Goal: Use online tool/utility: Utilize a website feature to perform a specific function

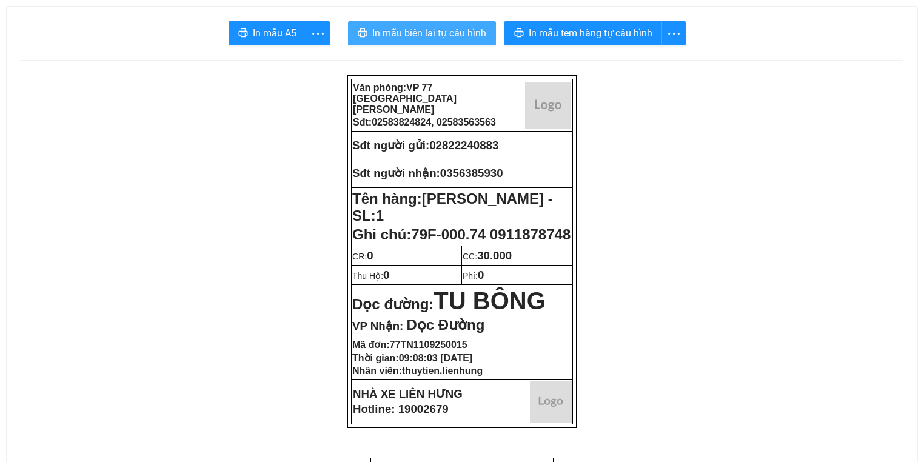
click at [395, 35] on span "In mẫu biên lai tự cấu hình" at bounding box center [429, 32] width 114 height 15
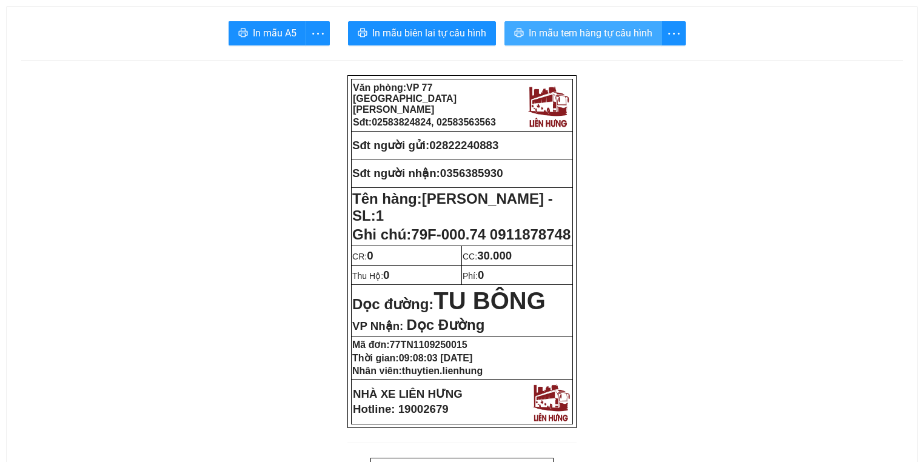
click at [625, 44] on button "In mẫu tem hàng tự cấu hình" at bounding box center [584, 33] width 158 height 24
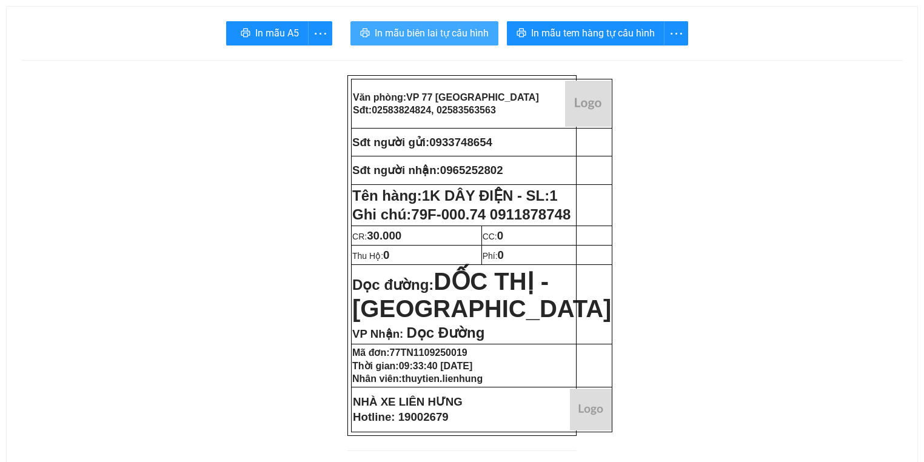
drag, startPoint x: 420, startPoint y: 39, endPoint x: 421, endPoint y: 31, distance: 8.1
click at [420, 39] on span "In mẫu biên lai tự cấu hình" at bounding box center [432, 32] width 114 height 15
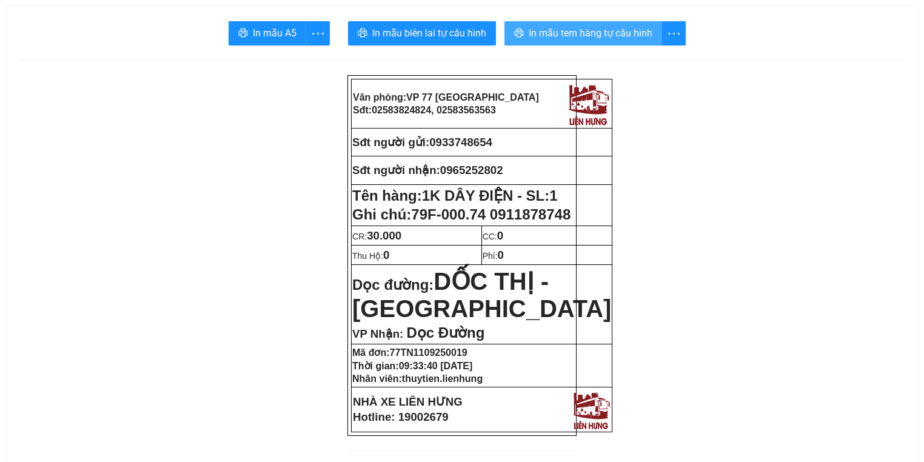
click at [639, 25] on span "In mẫu tem hàng tự cấu hình" at bounding box center [591, 32] width 124 height 15
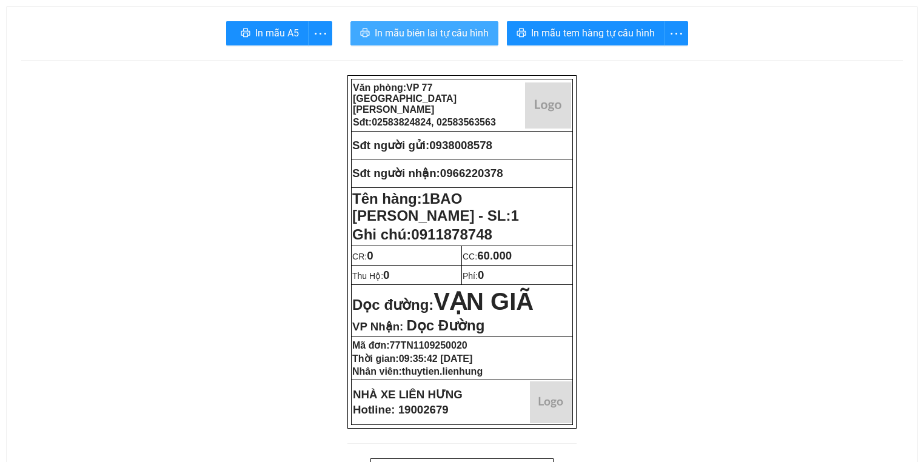
click at [441, 25] on span "In mẫu biên lai tự cấu hình" at bounding box center [432, 32] width 114 height 15
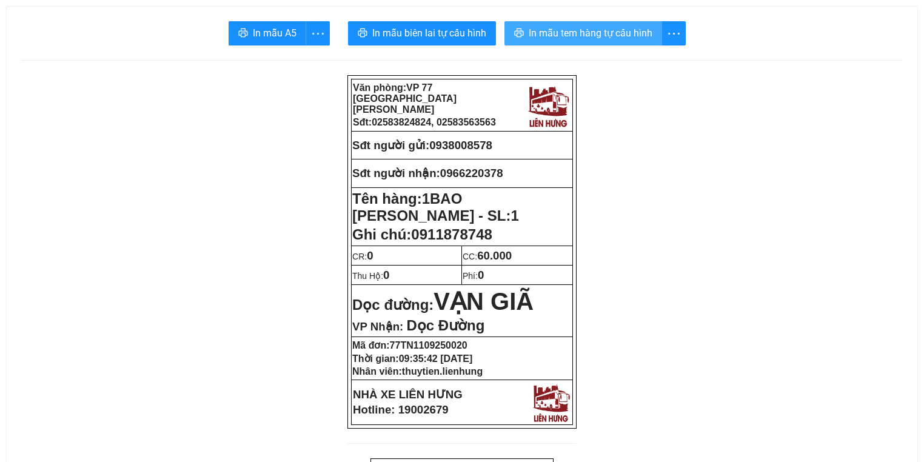
click at [628, 36] on span "In mẫu tem hàng tự cấu hình" at bounding box center [591, 32] width 124 height 15
